Goal: Information Seeking & Learning: Learn about a topic

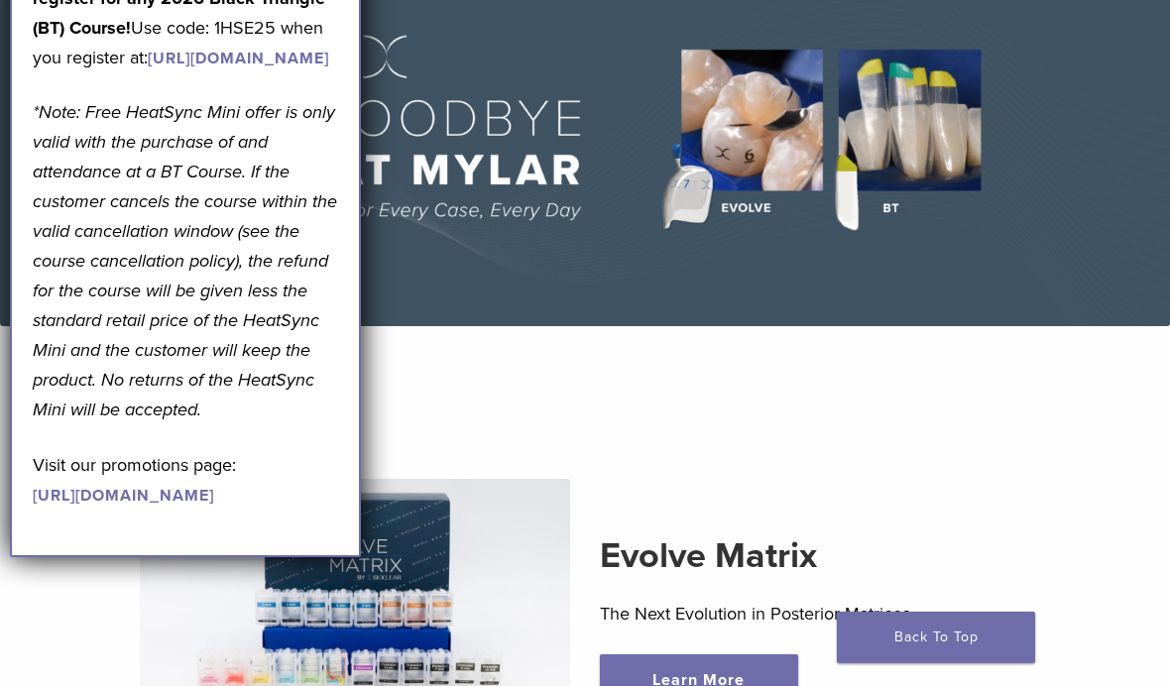
scroll to position [139, 0]
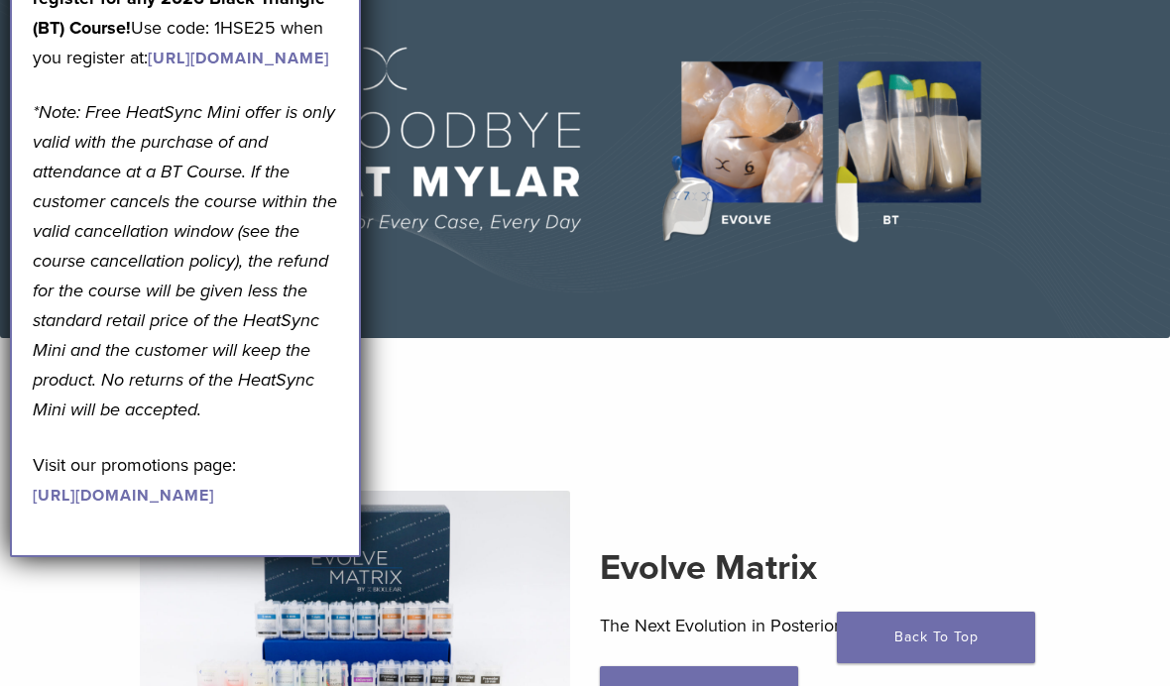
click at [1032, 466] on div "Evolve Matrix The Next Evolution in Posterior Matrices Learn More" at bounding box center [585, 631] width 1104 height 376
click at [1039, 454] on div "Evolve Matrix The Next Evolution in Posterior Matrices Learn More" at bounding box center [585, 631] width 1104 height 376
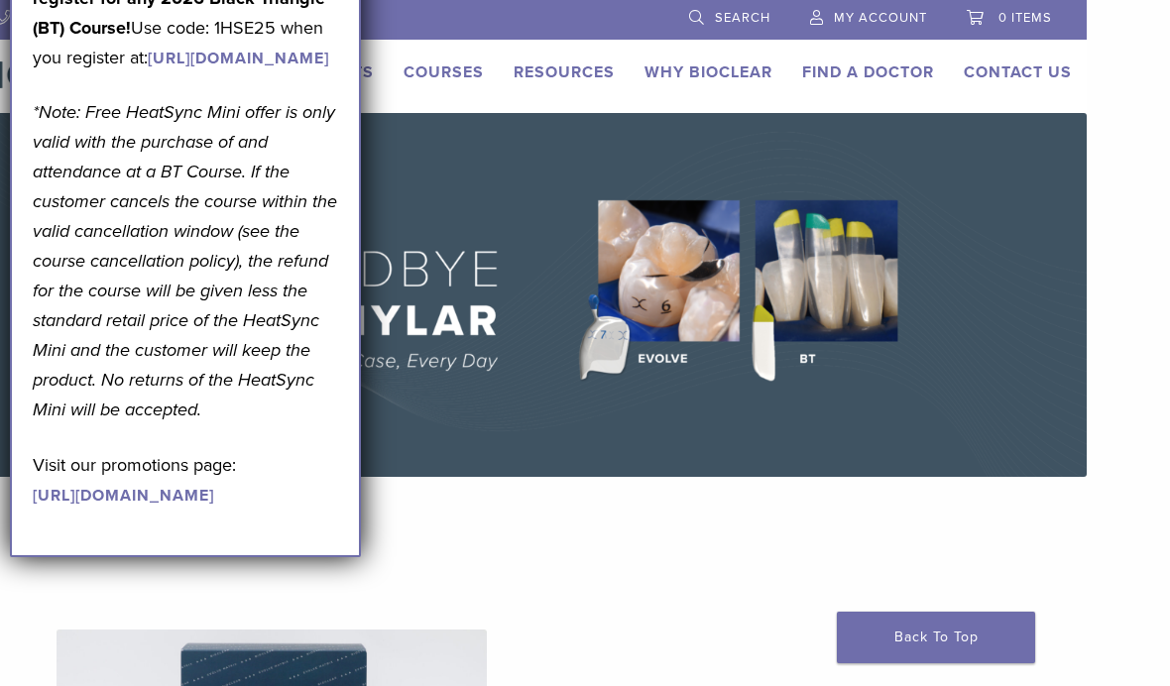
scroll to position [0, 96]
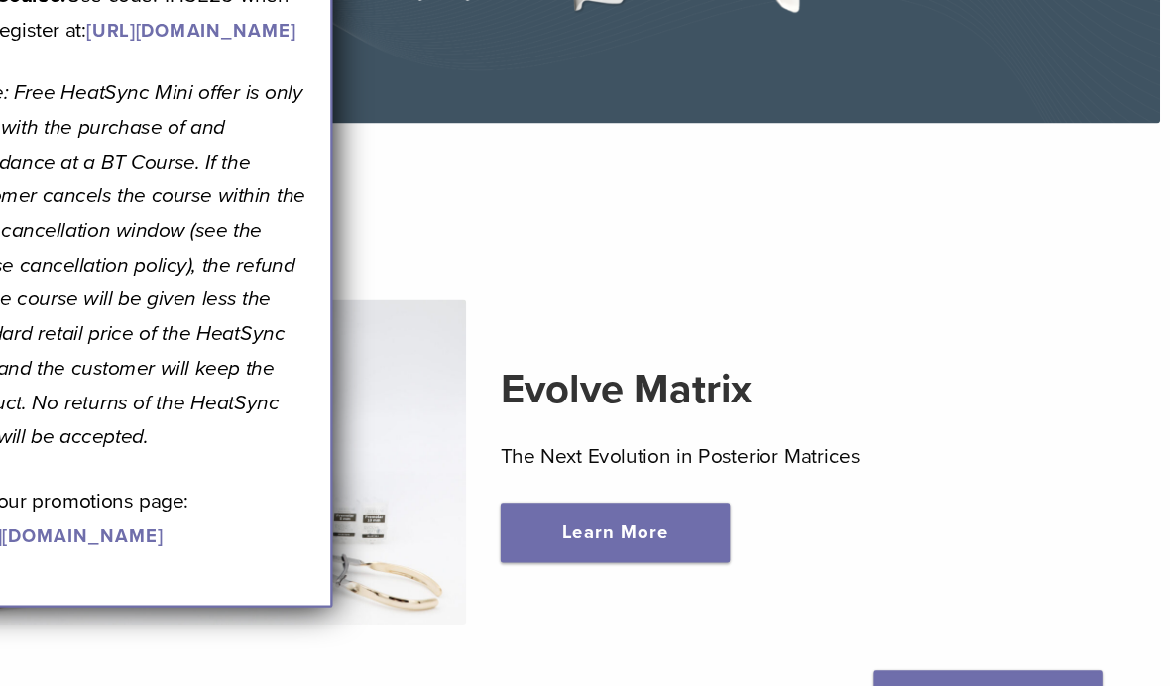
click at [907, 315] on div "Evolve Matrix The Next Evolution in Posterior Matrices Learn More" at bounding box center [499, 432] width 1104 height 376
click at [893, 295] on div "Evolve Matrix The Next Evolution in Posterior Matrices Learn More" at bounding box center [499, 432] width 1104 height 376
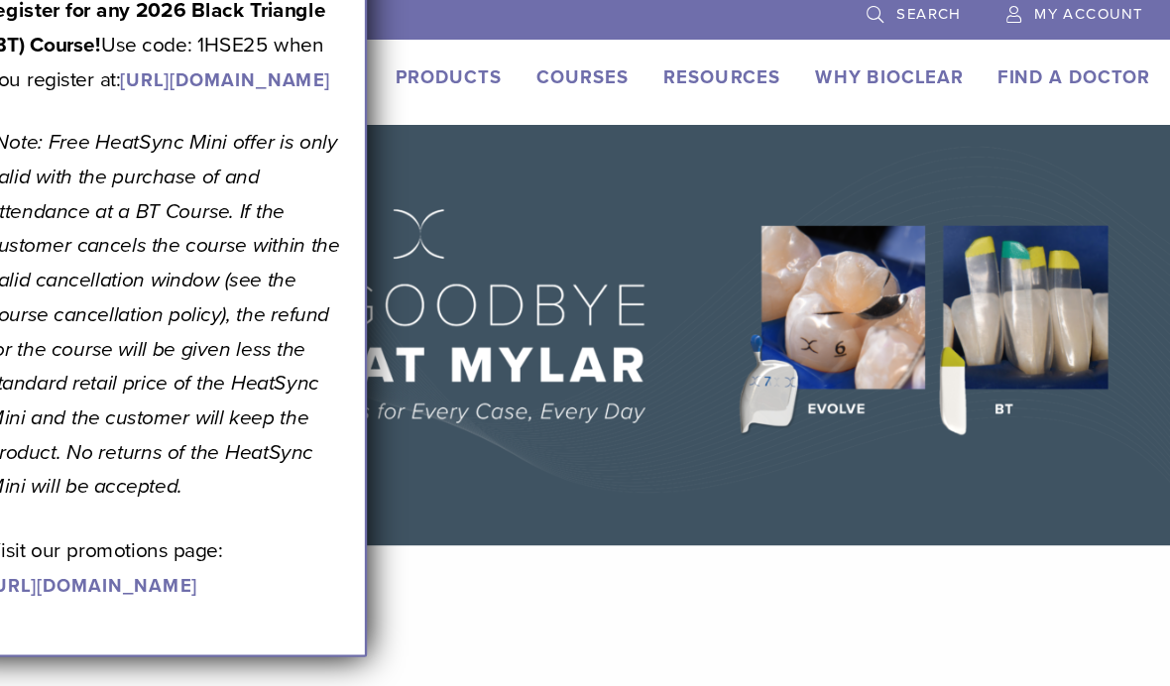
scroll to position [0, 0]
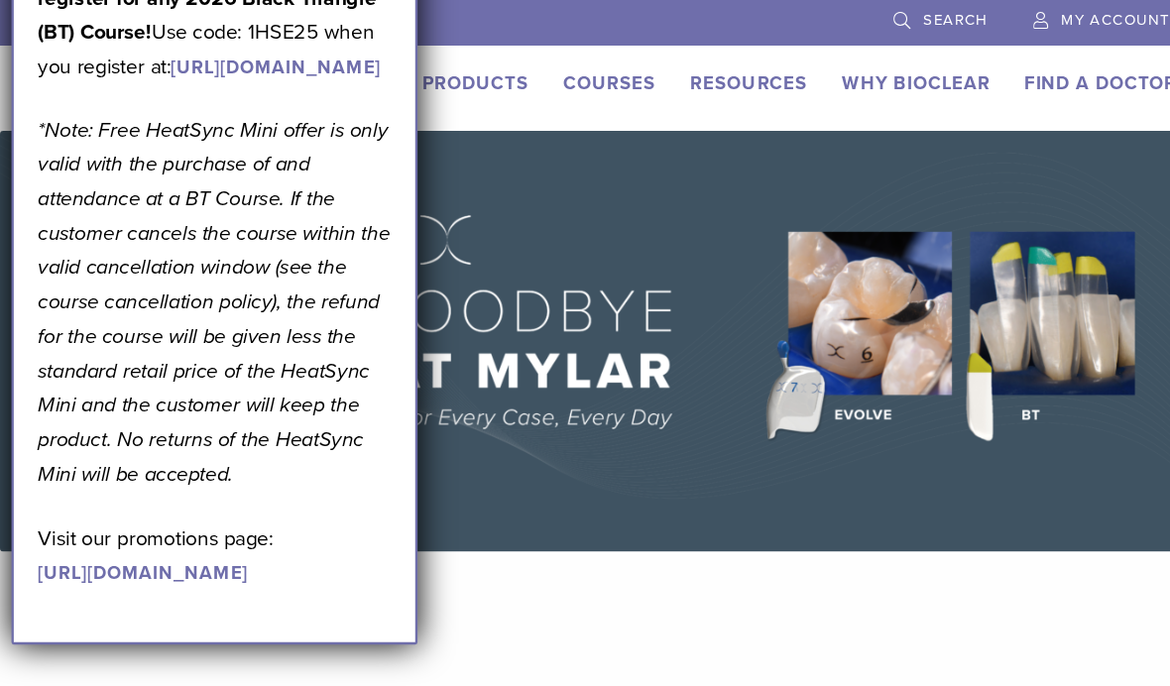
click at [504, 225] on img at bounding box center [585, 295] width 1170 height 364
click at [532, 70] on link "Courses" at bounding box center [527, 72] width 80 height 20
